Goal: Transaction & Acquisition: Purchase product/service

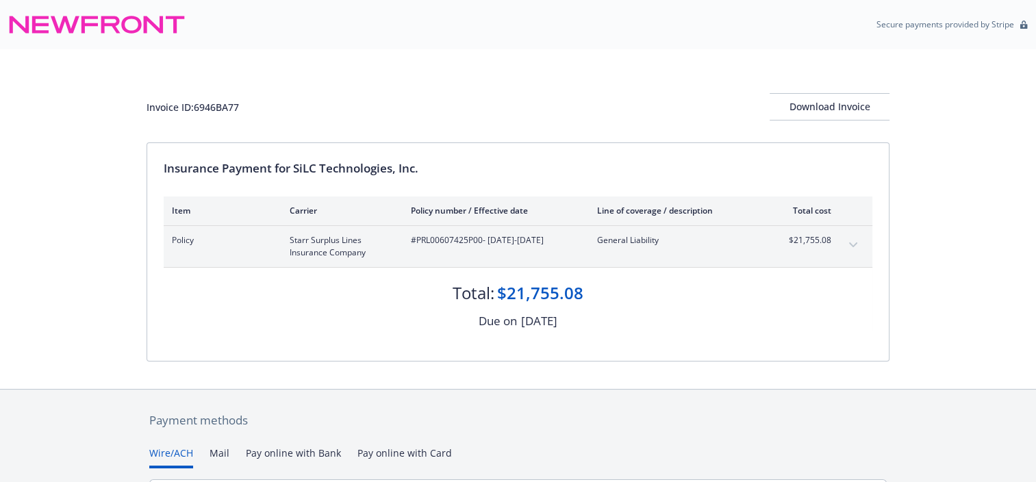
scroll to position [137, 0]
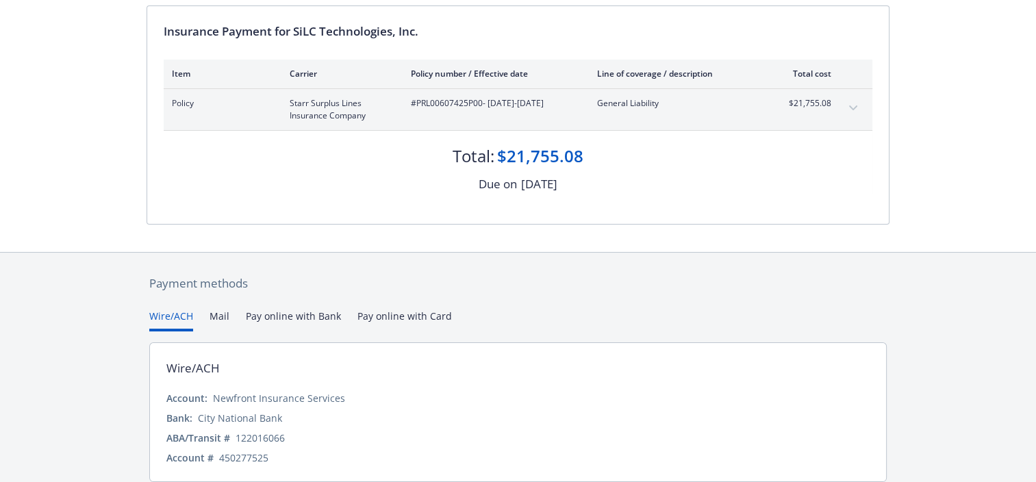
click at [409, 318] on button "Pay online with Card" at bounding box center [404, 320] width 94 height 23
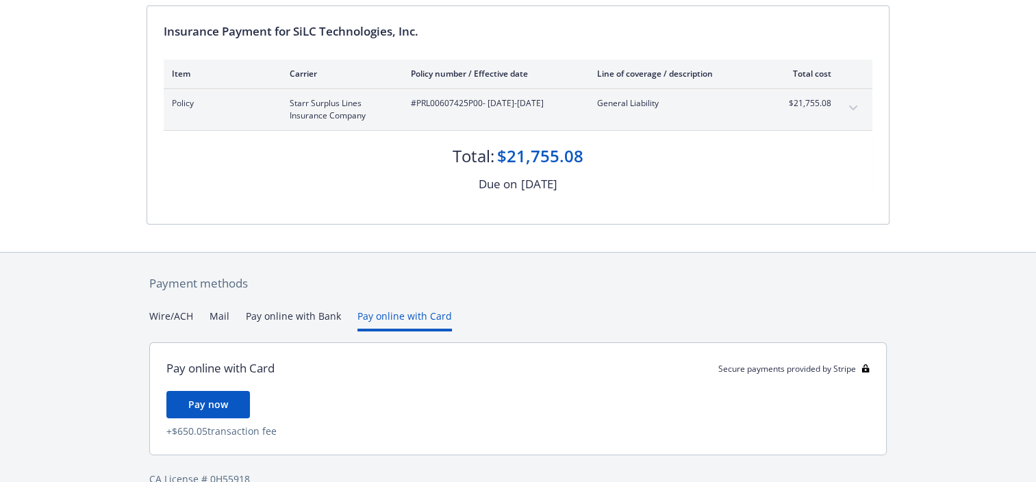
click at [182, 313] on button "Wire/ACH" at bounding box center [171, 320] width 44 height 23
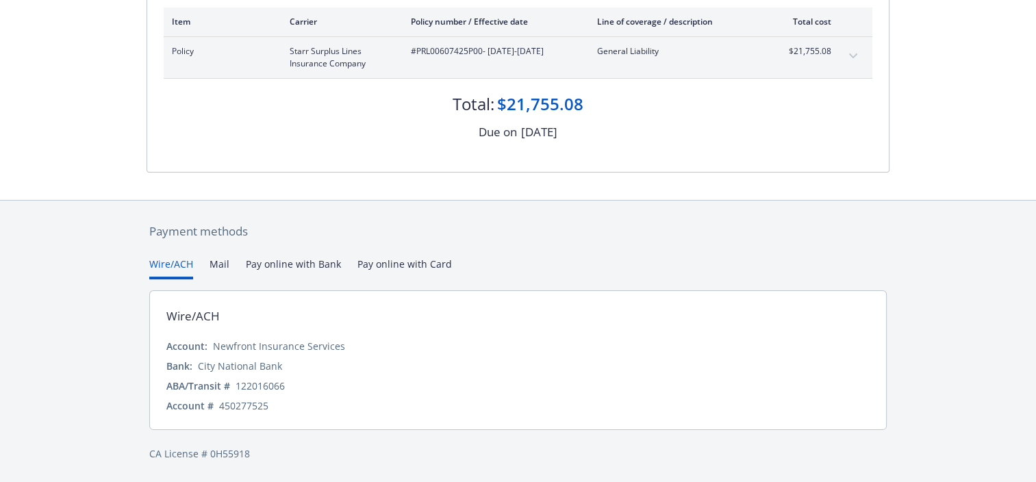
scroll to position [0, 0]
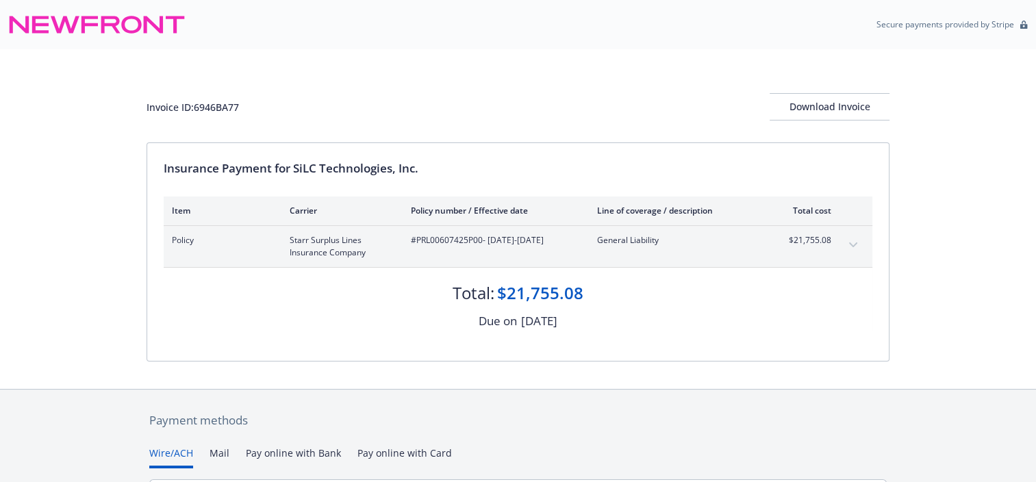
click at [547, 335] on div "Insurance Payment for SiLC Technologies, Inc. Item Carrier Policy number / Effe…" at bounding box center [518, 252] width 742 height 218
